Goal: Check status: Check status

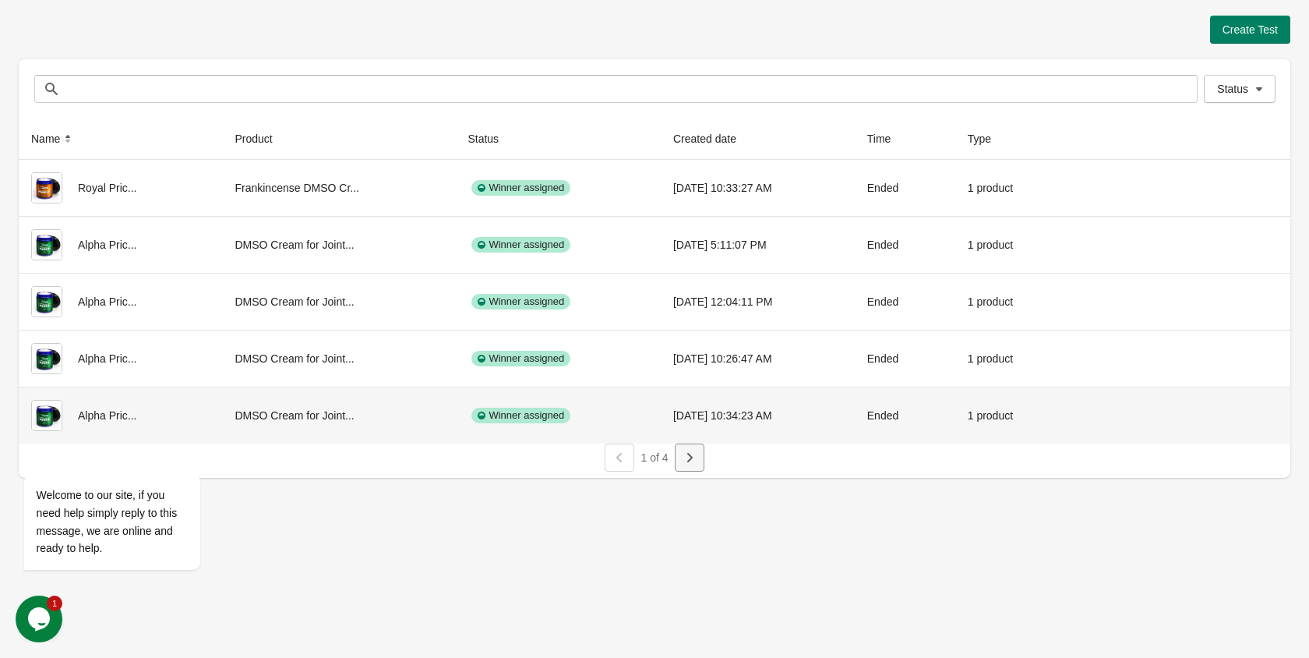
drag, startPoint x: 686, startPoint y: 442, endPoint x: 690, endPoint y: 457, distance: 16.1
click at [687, 449] on div "Name Product Status Created date Time Type Royal Pric... Frankincense DMSO Cr..…" at bounding box center [655, 297] width 1272 height 359
click at [688, 457] on icon "button" at bounding box center [690, 458] width 16 height 16
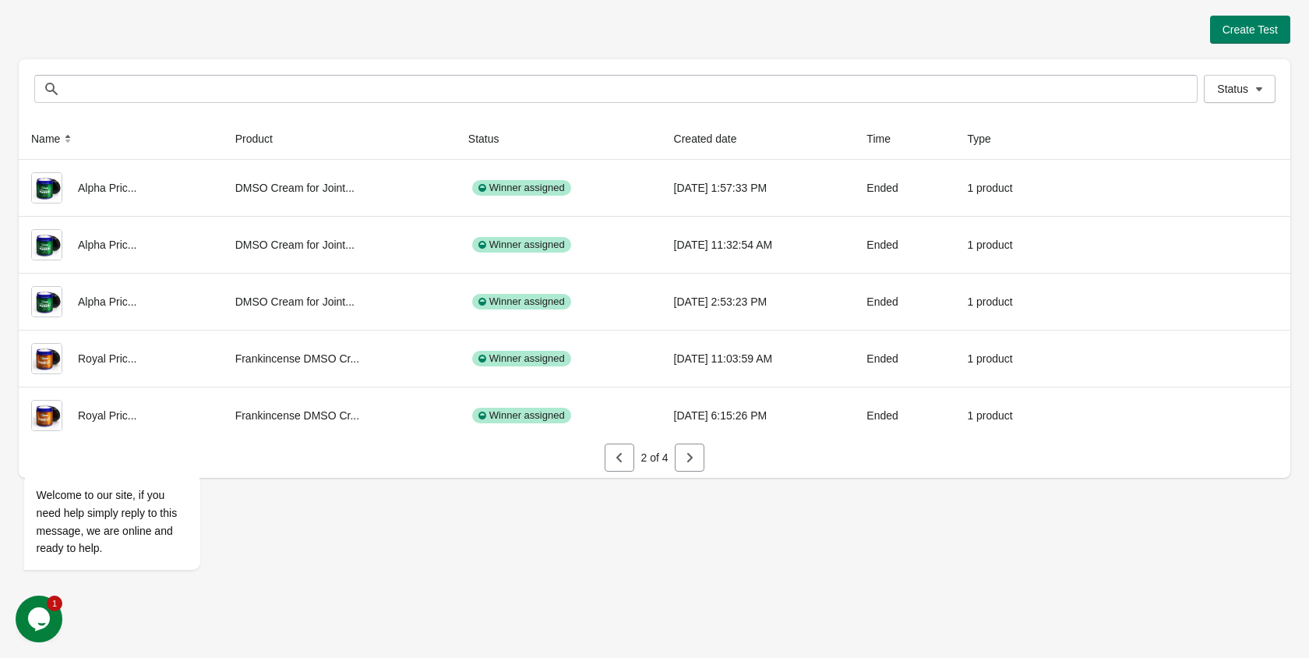
click at [693, 459] on icon "button" at bounding box center [690, 458] width 16 height 16
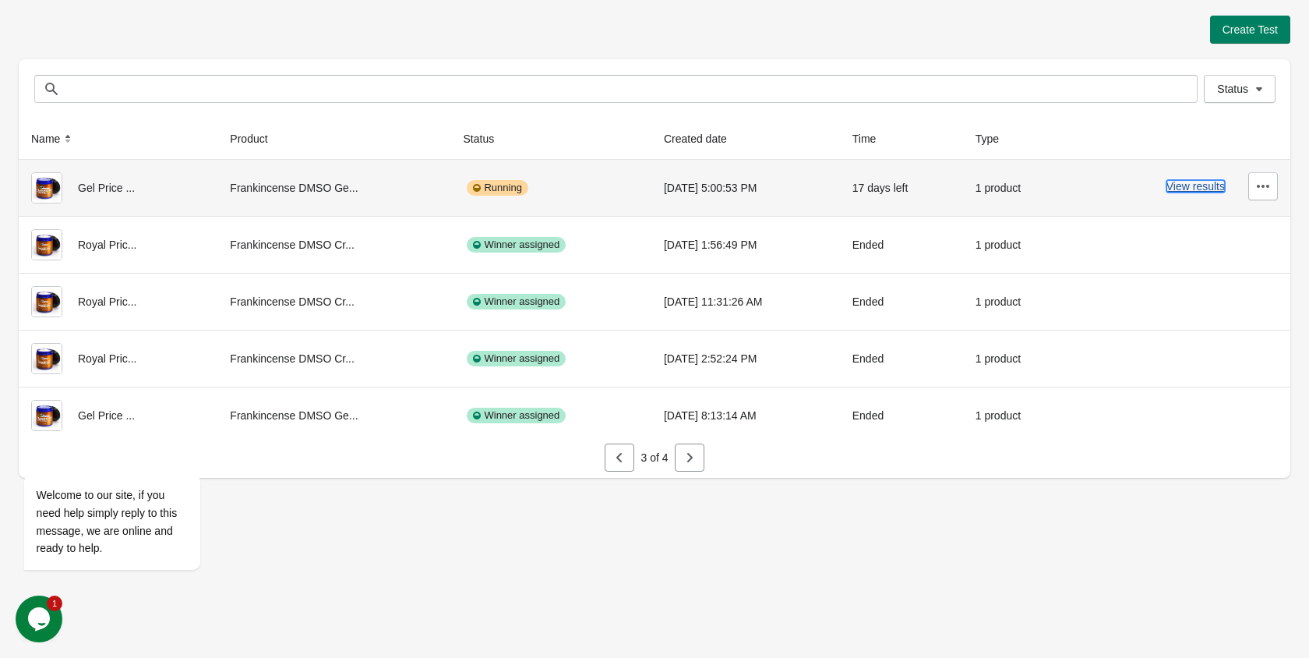
click at [1182, 189] on button "View results" at bounding box center [1196, 186] width 58 height 12
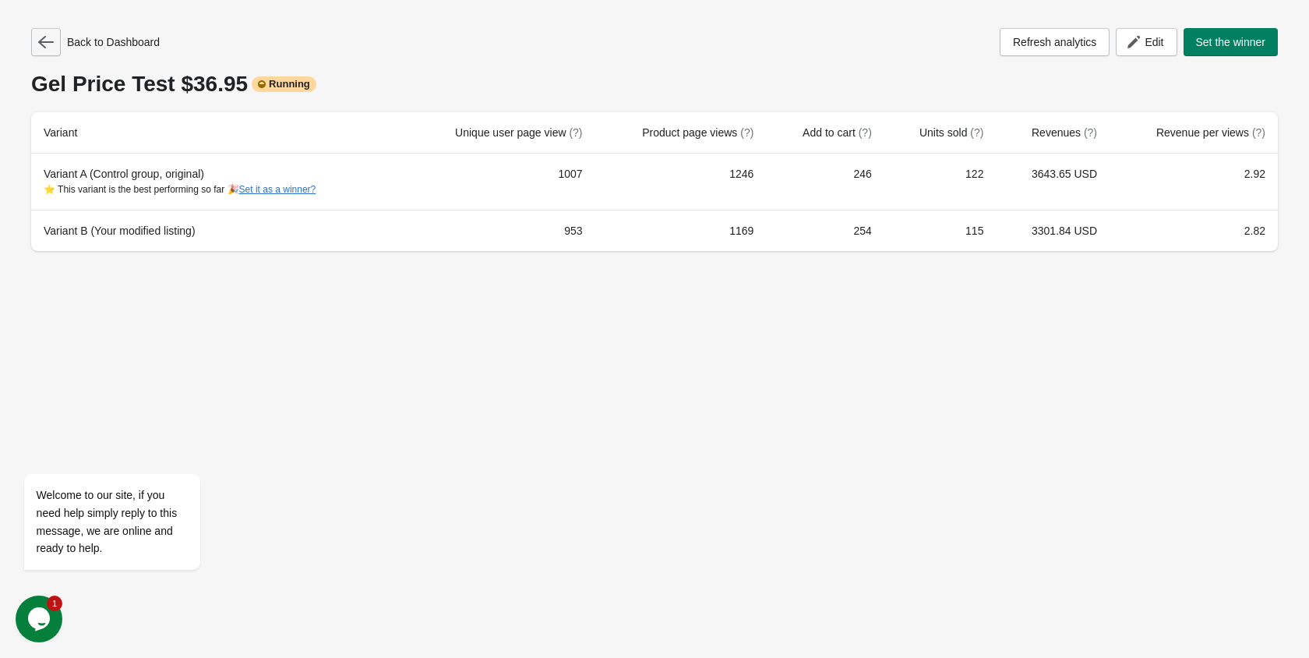
click at [42, 41] on icon "button" at bounding box center [46, 42] width 16 height 16
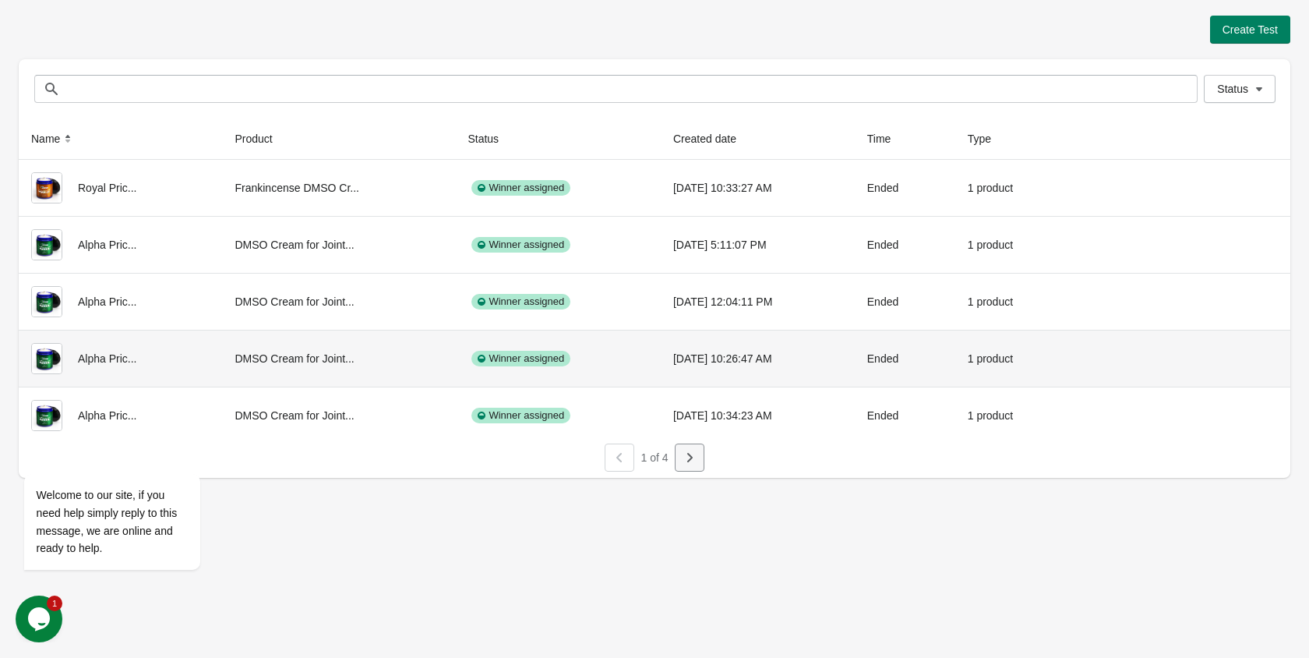
click at [685, 465] on icon "button" at bounding box center [690, 458] width 16 height 16
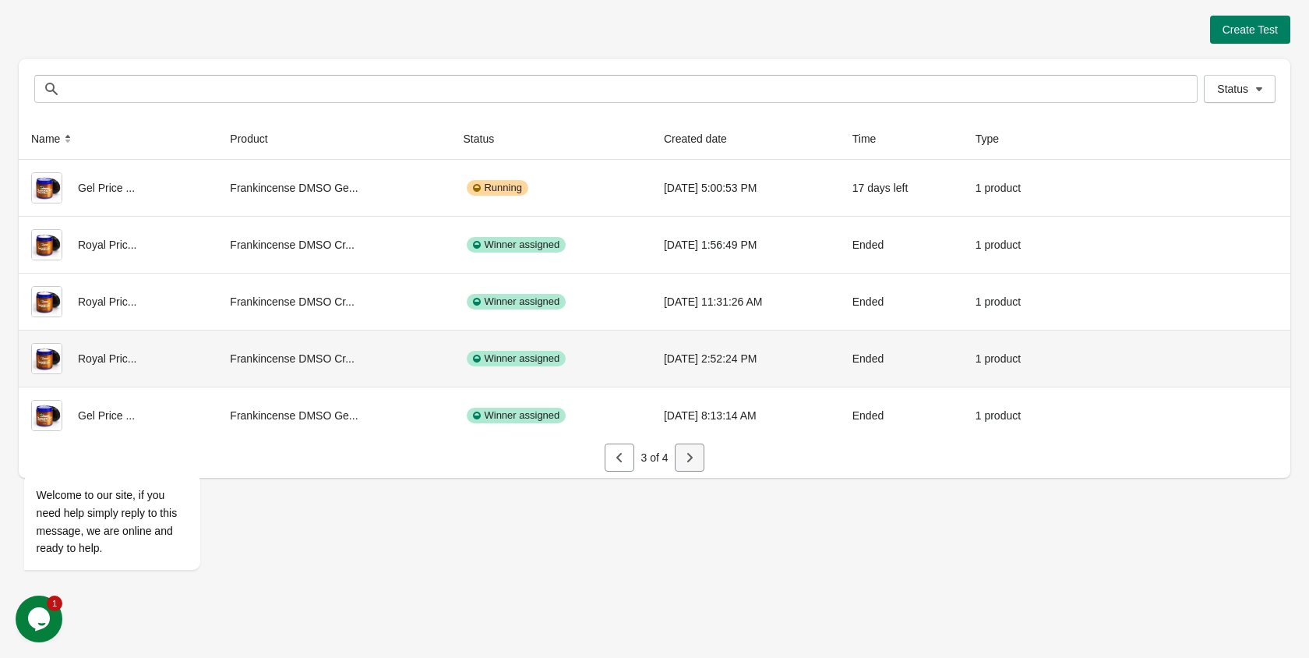
click at [685, 465] on icon "button" at bounding box center [690, 458] width 16 height 16
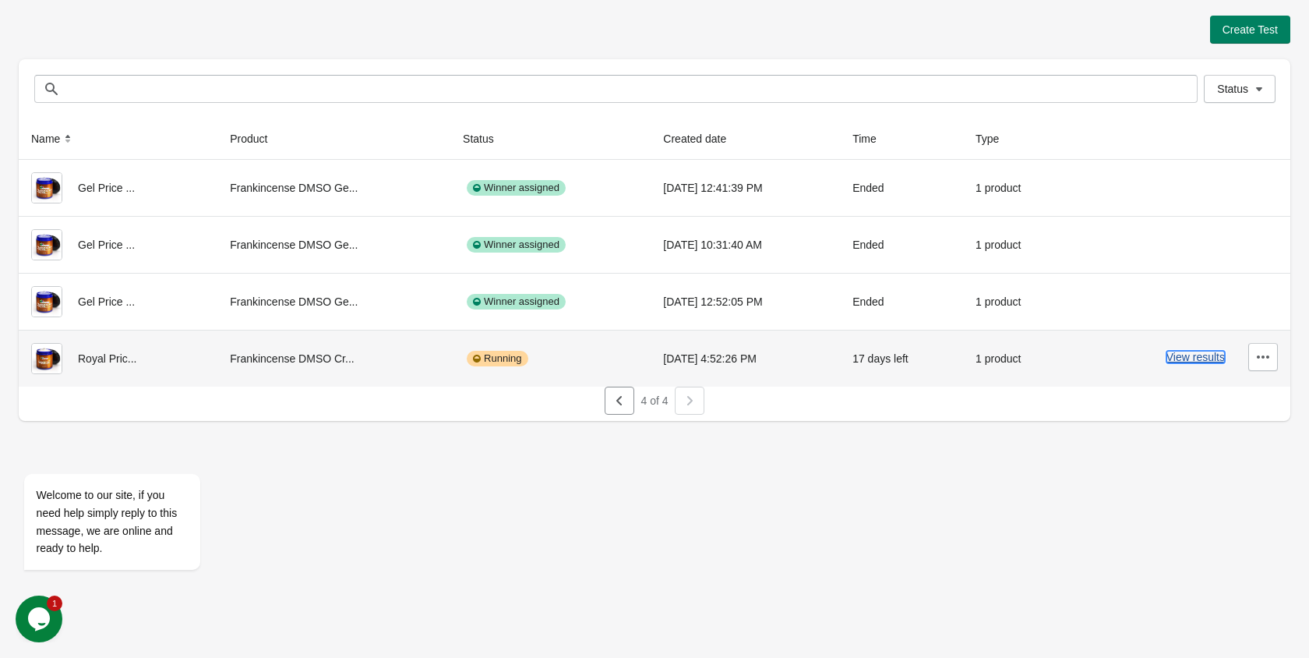
click at [1204, 356] on button "View results" at bounding box center [1196, 357] width 58 height 12
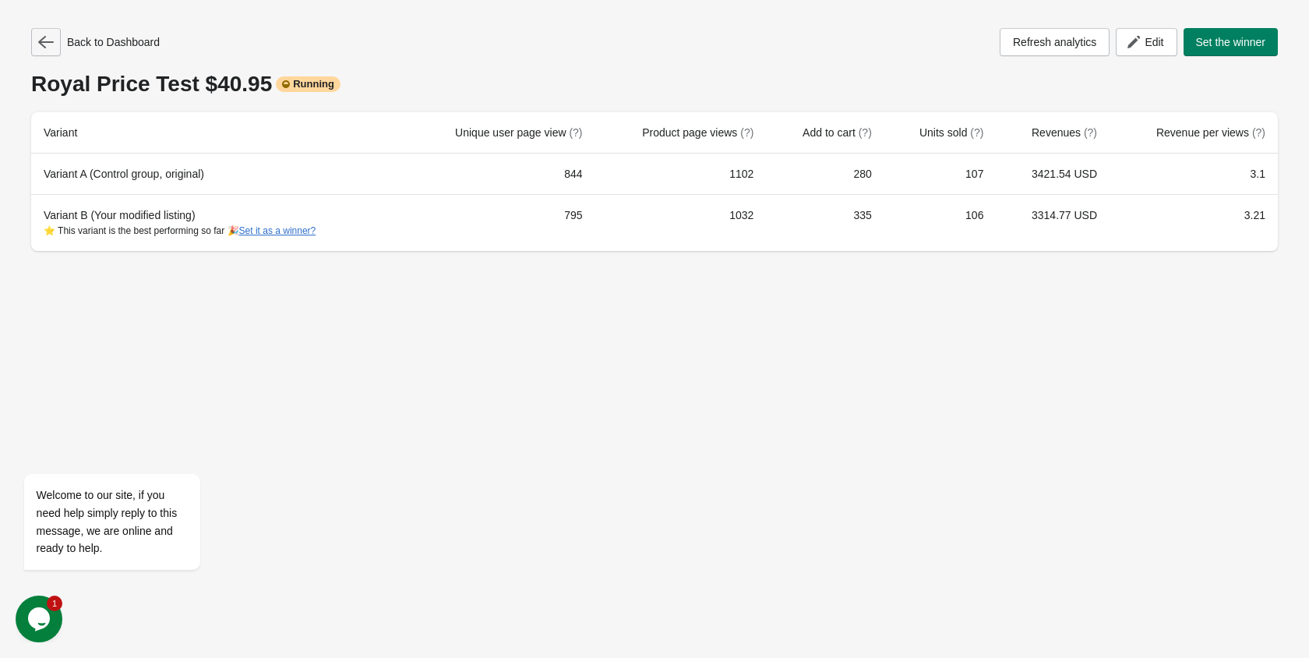
click at [50, 49] on icon "button" at bounding box center [46, 42] width 16 height 16
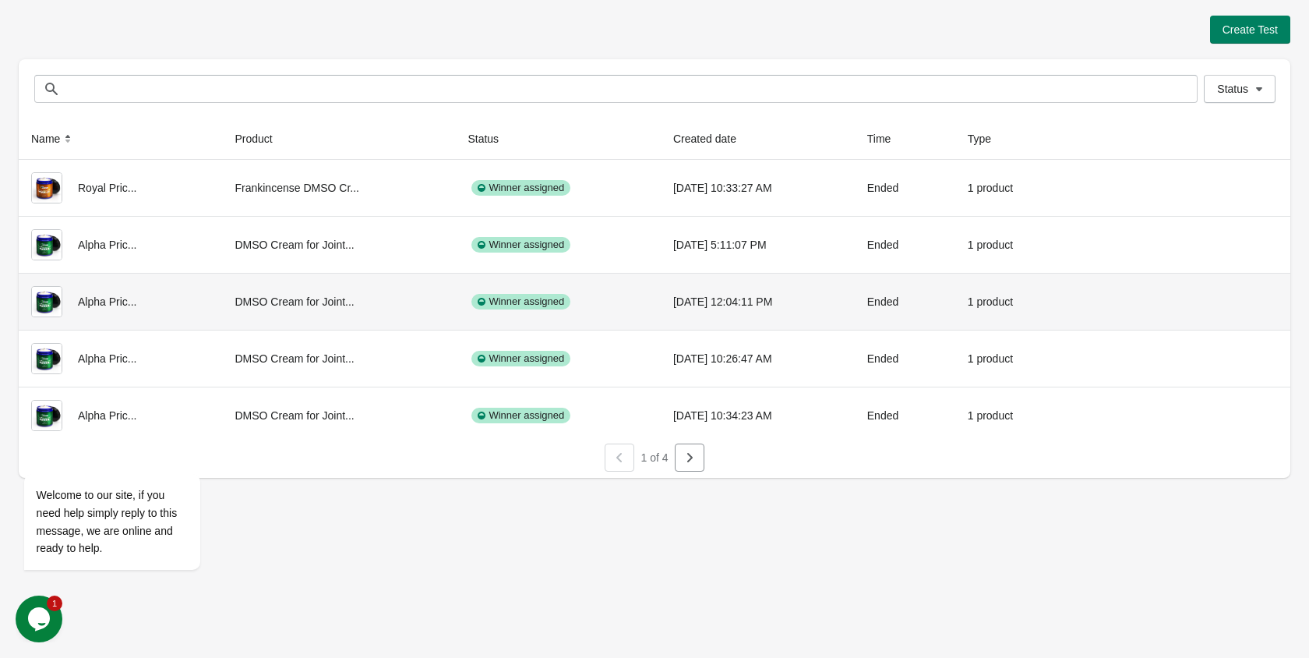
click at [623, 463] on div at bounding box center [620, 457] width 30 height 28
click at [694, 477] on div at bounding box center [655, 475] width 1272 height 6
click at [688, 461] on icon "button" at bounding box center [689, 457] width 5 height 9
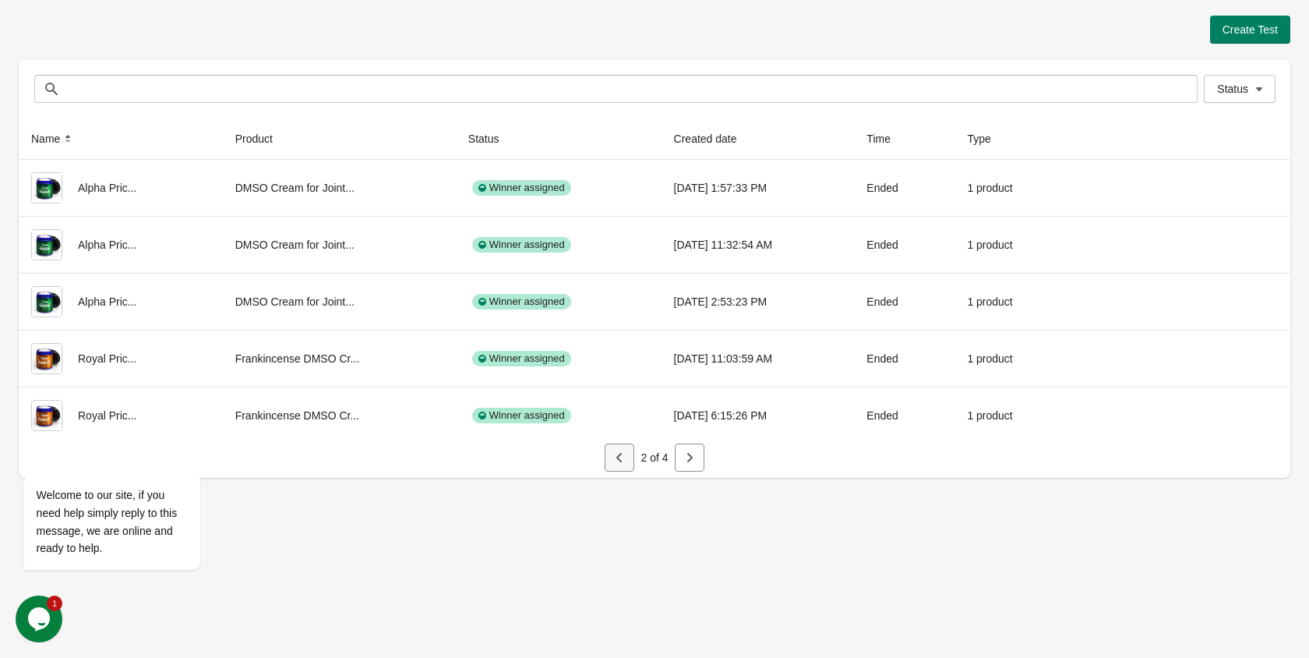
click at [623, 461] on icon "button" at bounding box center [620, 458] width 16 height 16
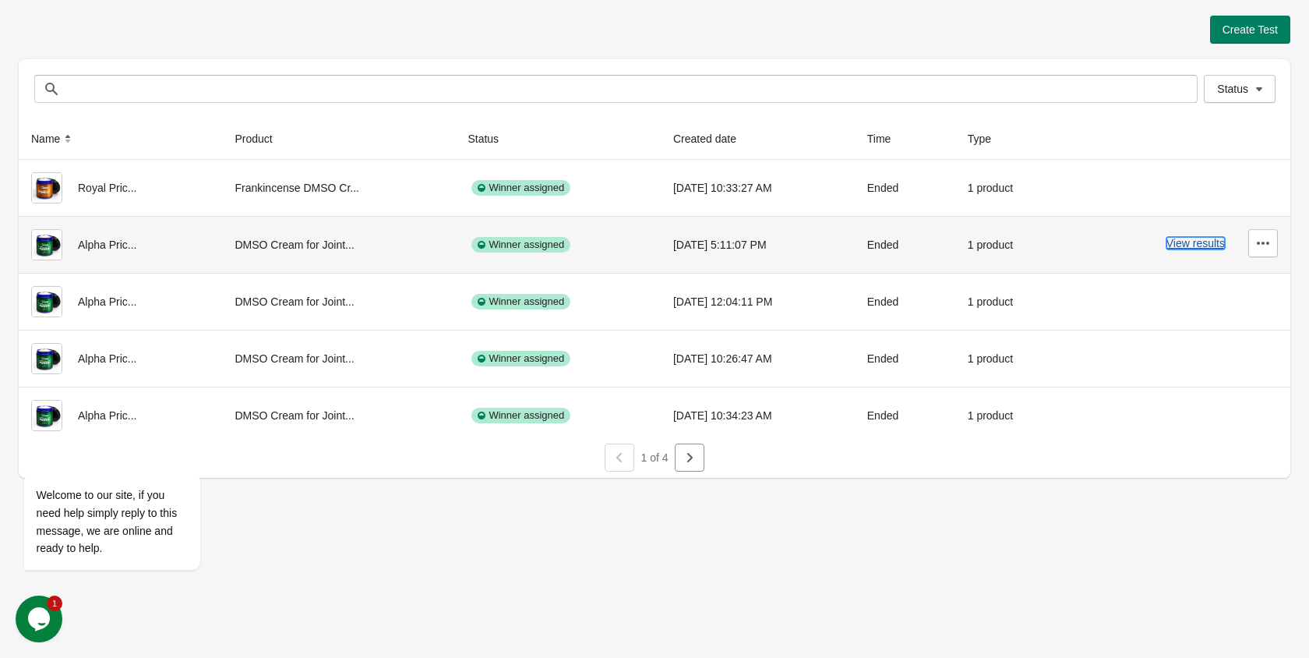
click at [1197, 240] on button "View results" at bounding box center [1196, 243] width 58 height 12
